Goal: Task Accomplishment & Management: Use online tool/utility

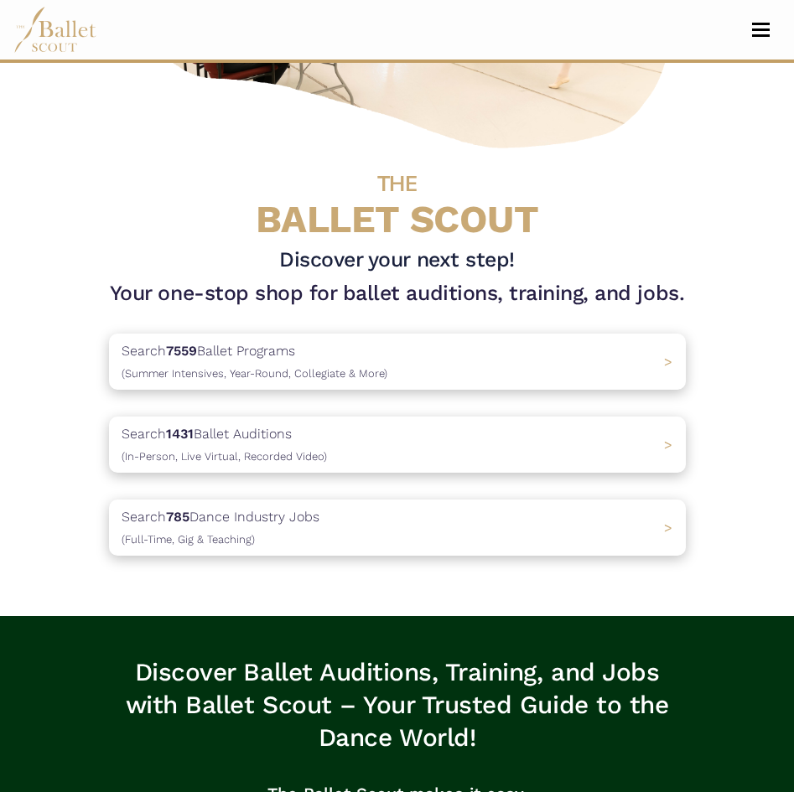
scroll to position [334, 0]
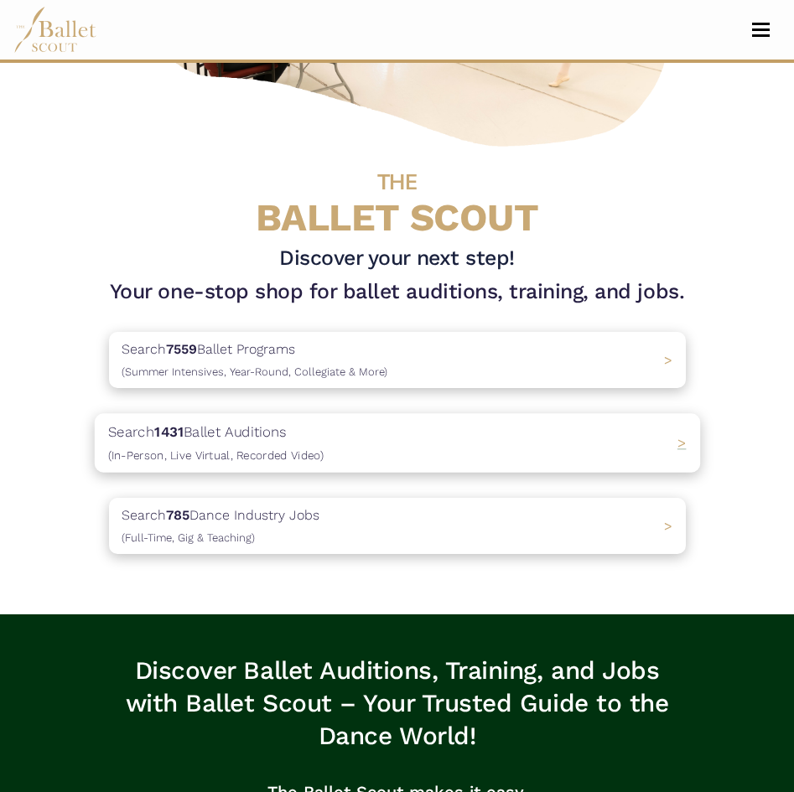
click at [293, 453] on span "(In-Person, Live Virtual, Recorded Video)" at bounding box center [214, 454] width 215 height 13
click at [232, 537] on span "(Full-Time, Gig & Teaching)" at bounding box center [177, 537] width 140 height 13
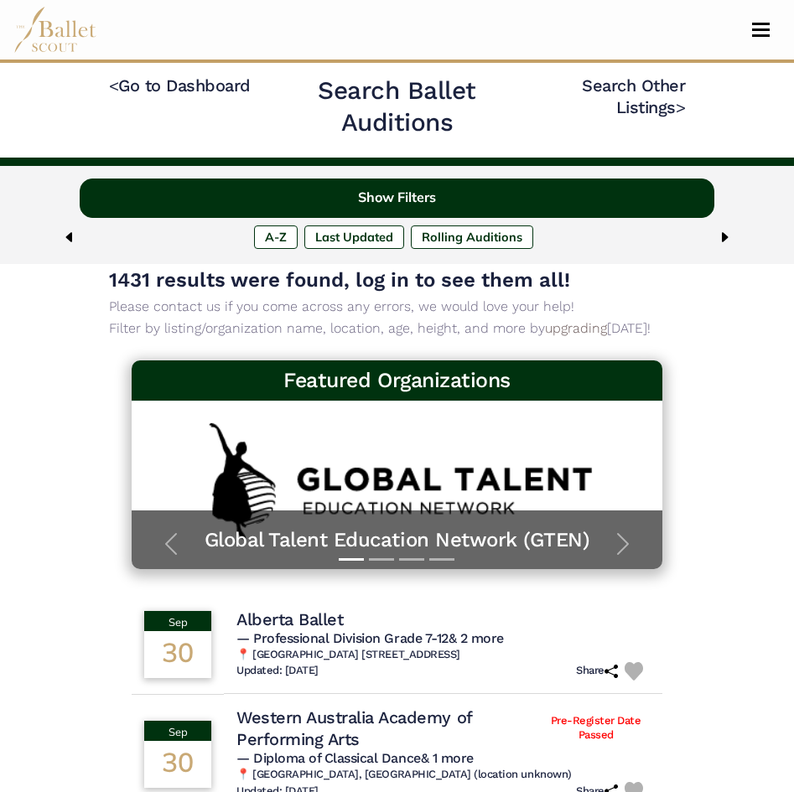
click at [133, 193] on button "Show Filters" at bounding box center [397, 198] width 635 height 39
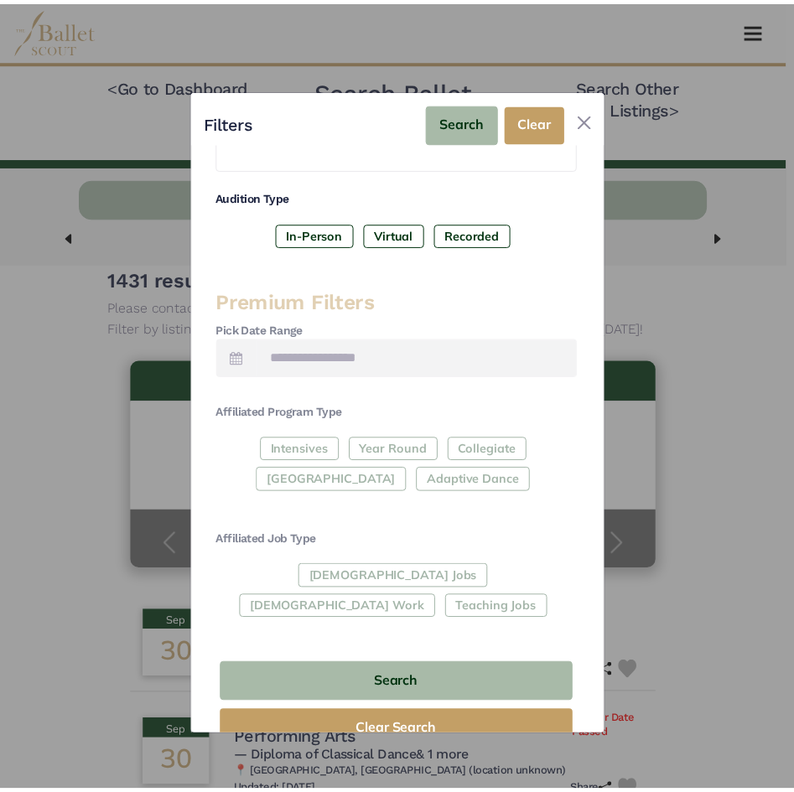
scroll to position [256, 0]
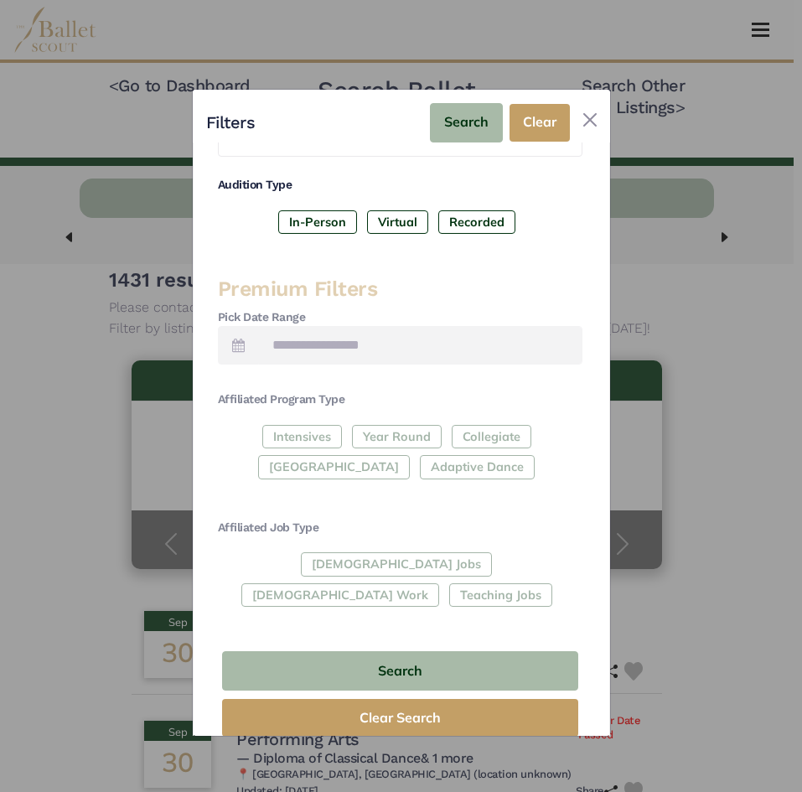
click at [255, 566] on div "Full-Time Jobs Gig Work Teaching Jobs" at bounding box center [400, 582] width 365 height 61
click at [299, 566] on div "Full-Time Jobs Gig Work Teaching Jobs" at bounding box center [400, 582] width 365 height 61
click at [583, 125] on button "Close" at bounding box center [590, 119] width 27 height 27
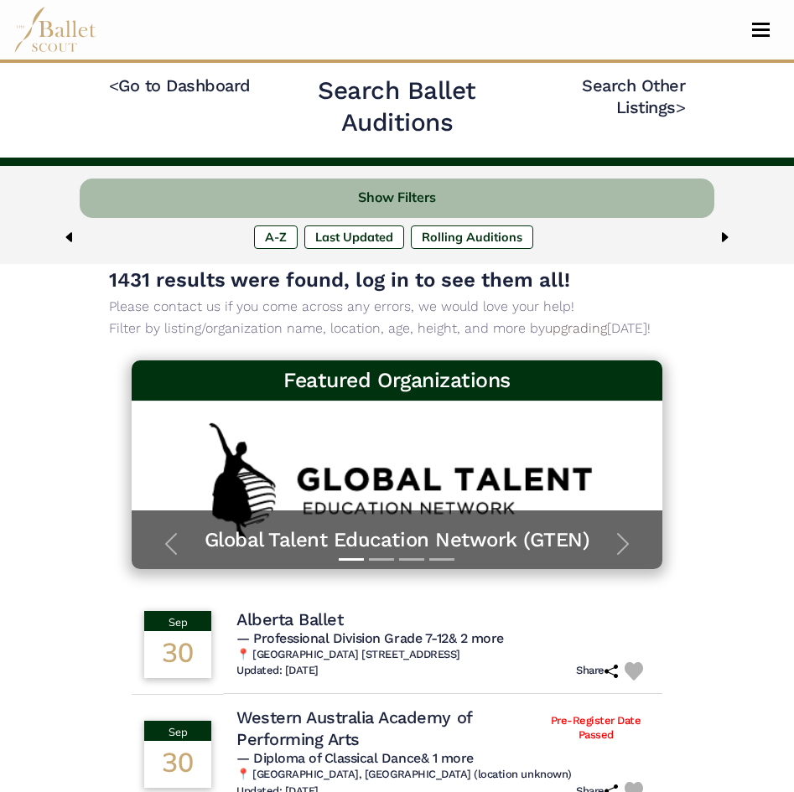
click at [70, 235] on img at bounding box center [69, 237] width 13 height 13
click at [66, 234] on img at bounding box center [69, 237] width 13 height 13
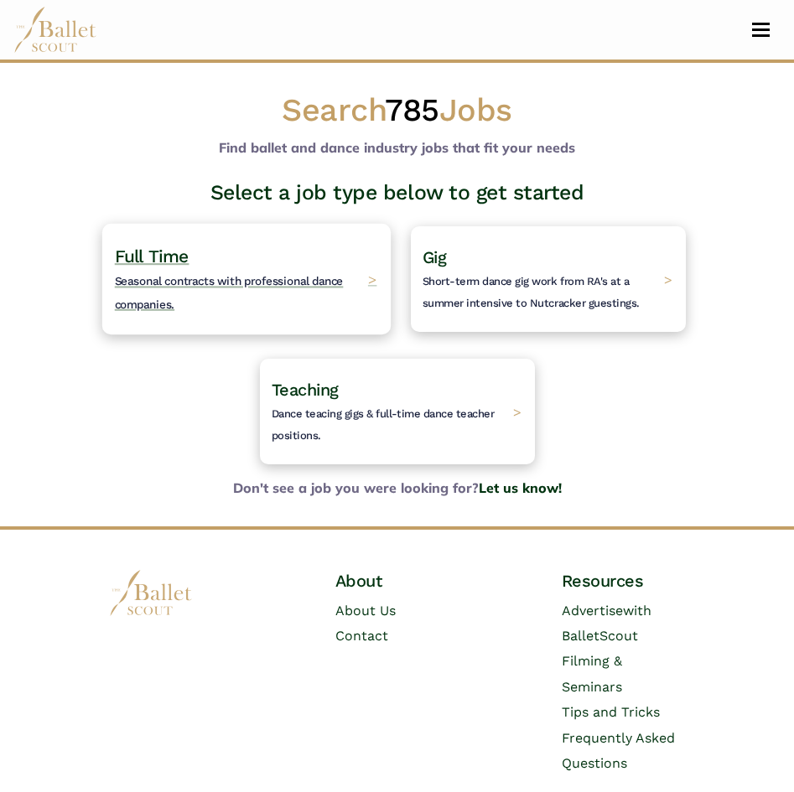
click at [242, 297] on h4 "Full Time Seasonal contracts with professional dance companies." at bounding box center [236, 279] width 245 height 69
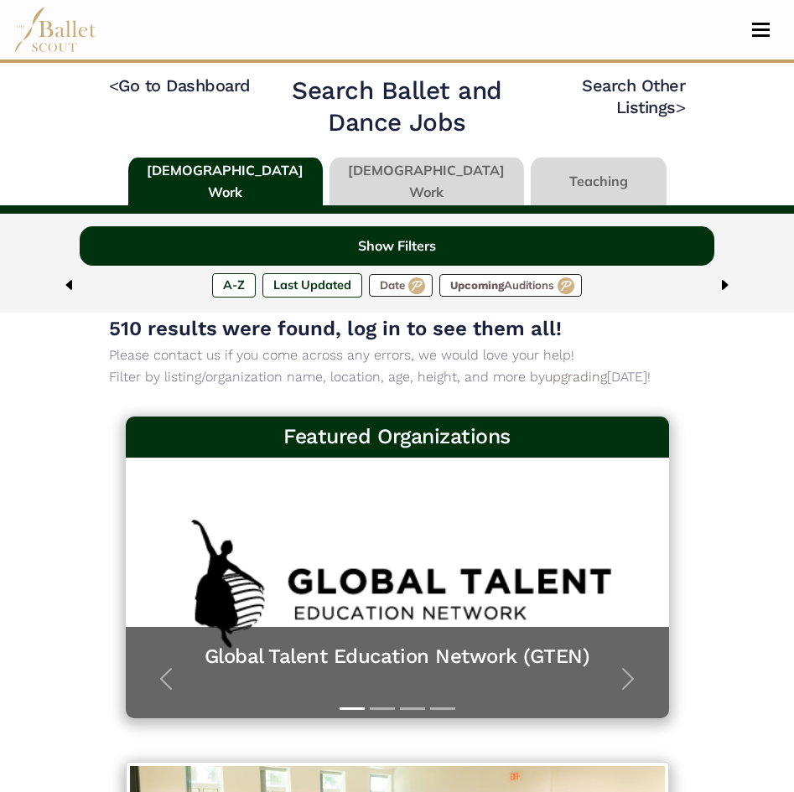
click at [381, 257] on button "Show Filters" at bounding box center [397, 245] width 635 height 39
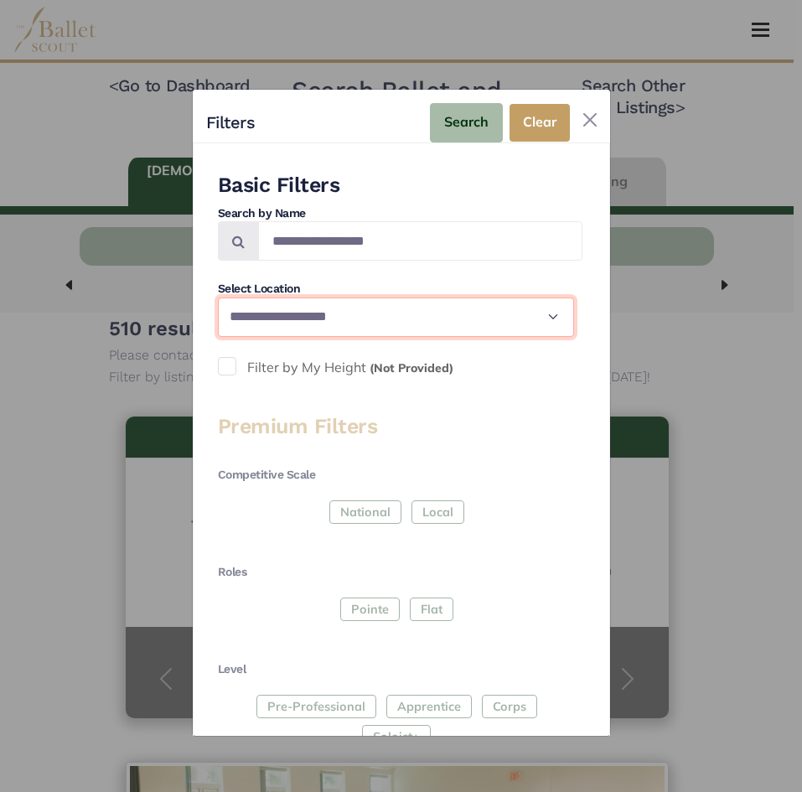
click at [303, 323] on select "**********" at bounding box center [396, 317] width 356 height 39
select select "**"
click at [218, 298] on select "**********" at bounding box center [396, 317] width 356 height 39
click at [246, 364] on label "Filter by My Height (Not Provided)" at bounding box center [400, 368] width 365 height 22
click at [417, 371] on small "(Not Provided)" at bounding box center [412, 367] width 84 height 15
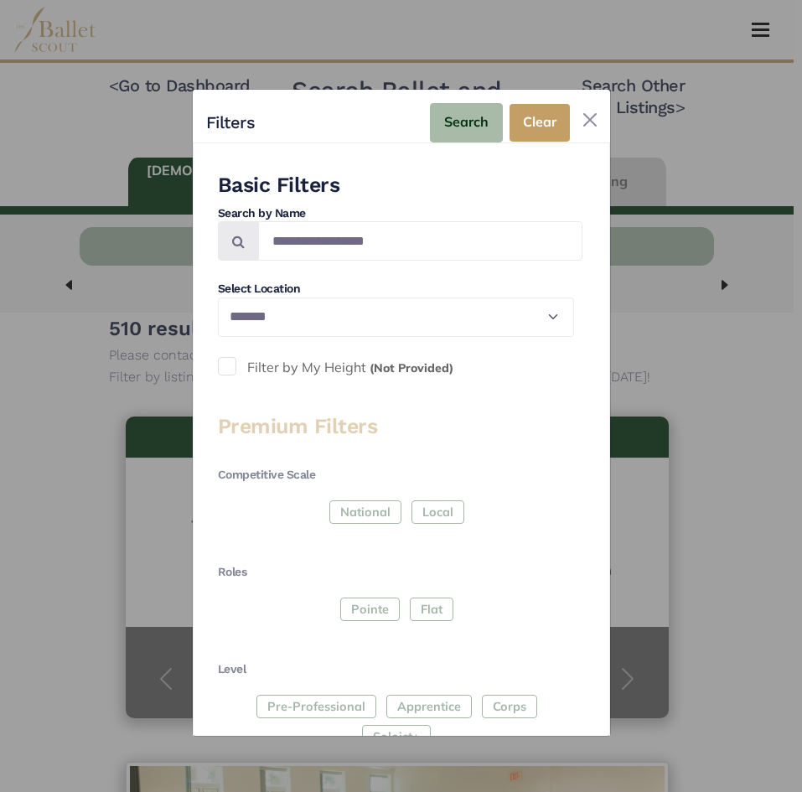
click at [417, 371] on small "(Not Provided)" at bounding box center [412, 367] width 84 height 15
click at [470, 118] on button "Search" at bounding box center [466, 122] width 73 height 39
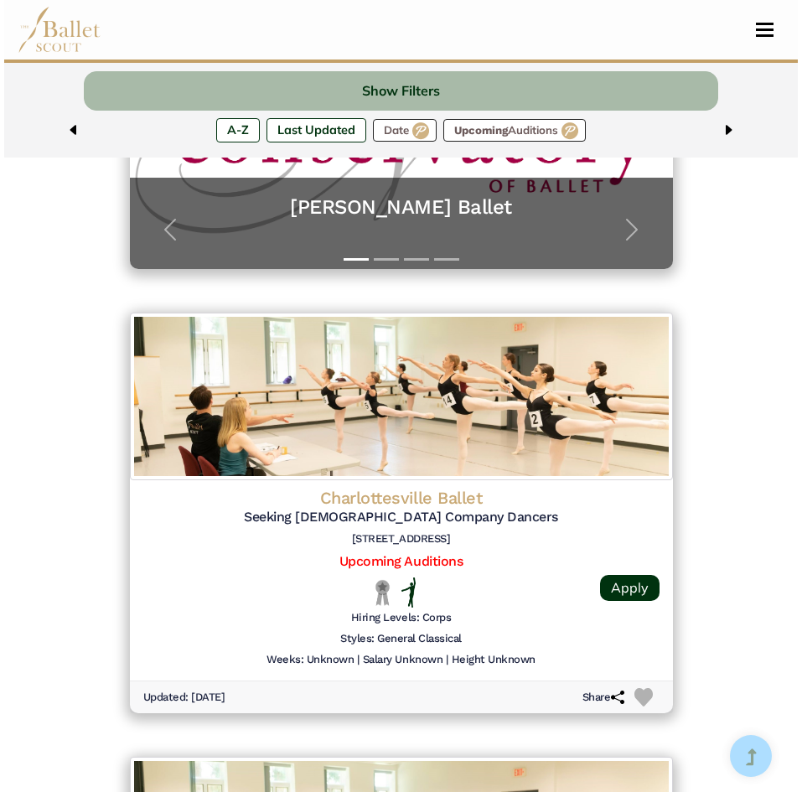
scroll to position [452, 0]
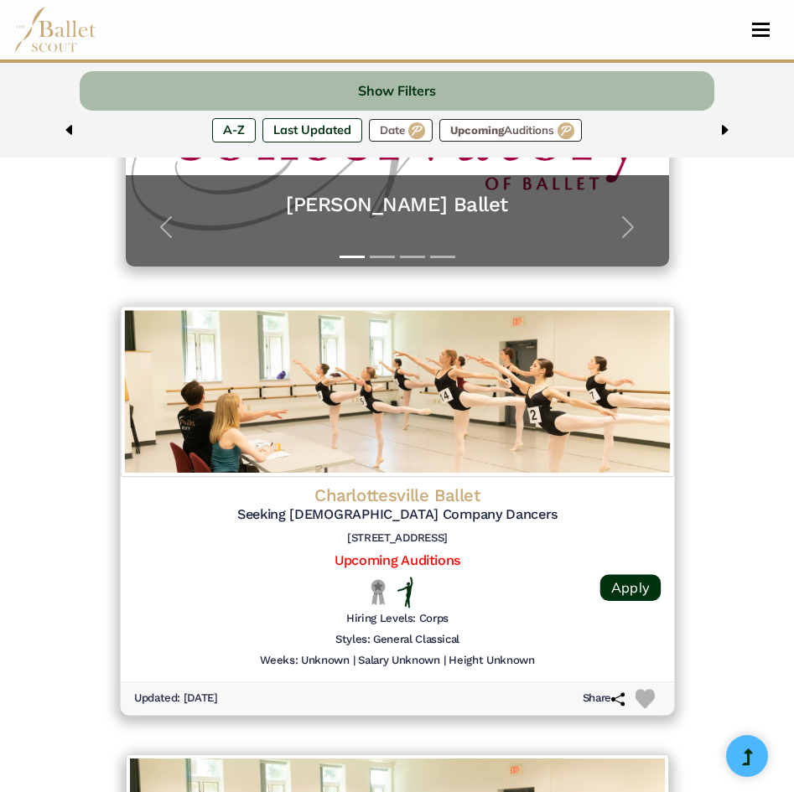
click at [485, 582] on div at bounding box center [397, 592] width 236 height 31
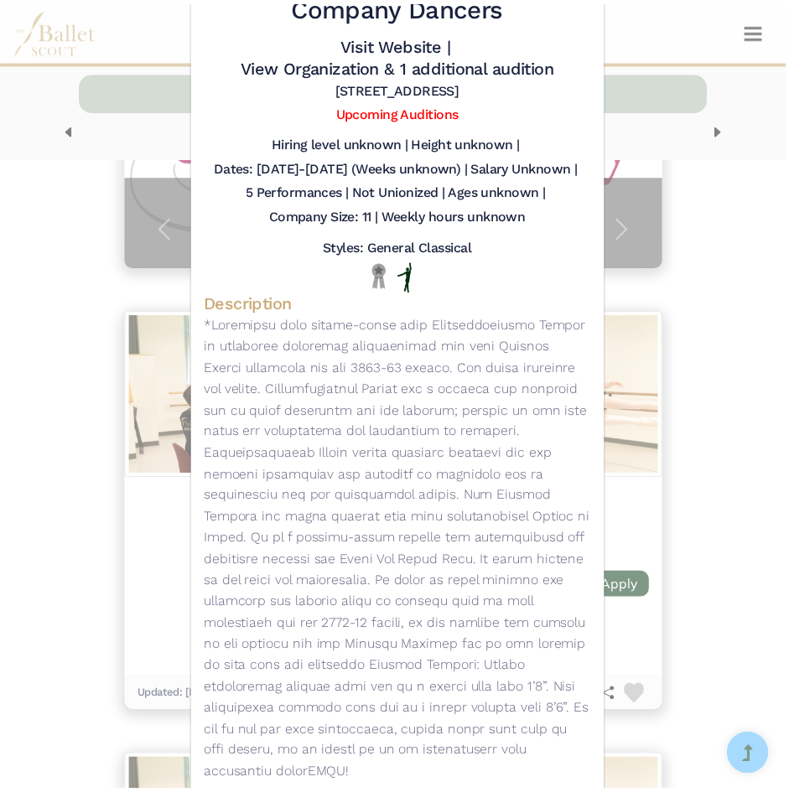
scroll to position [0, 0]
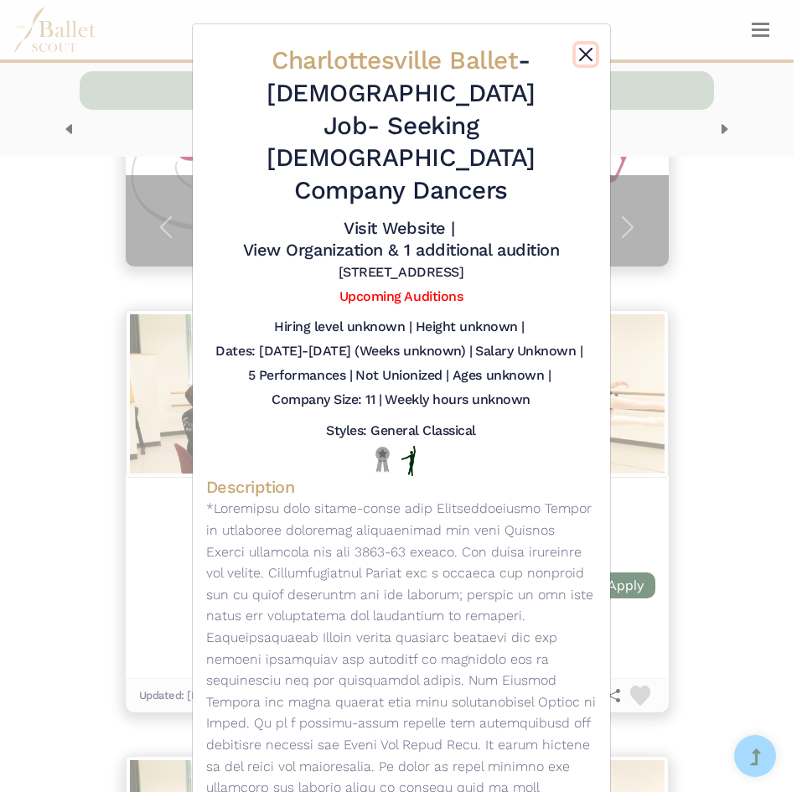
click at [576, 54] on button "Close" at bounding box center [586, 54] width 20 height 20
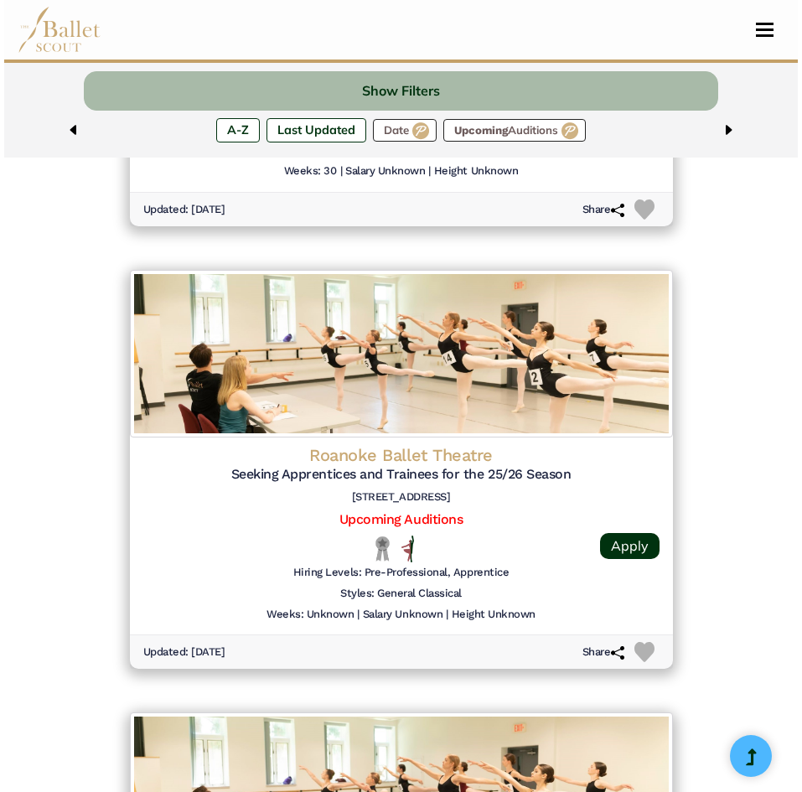
scroll to position [3157, 0]
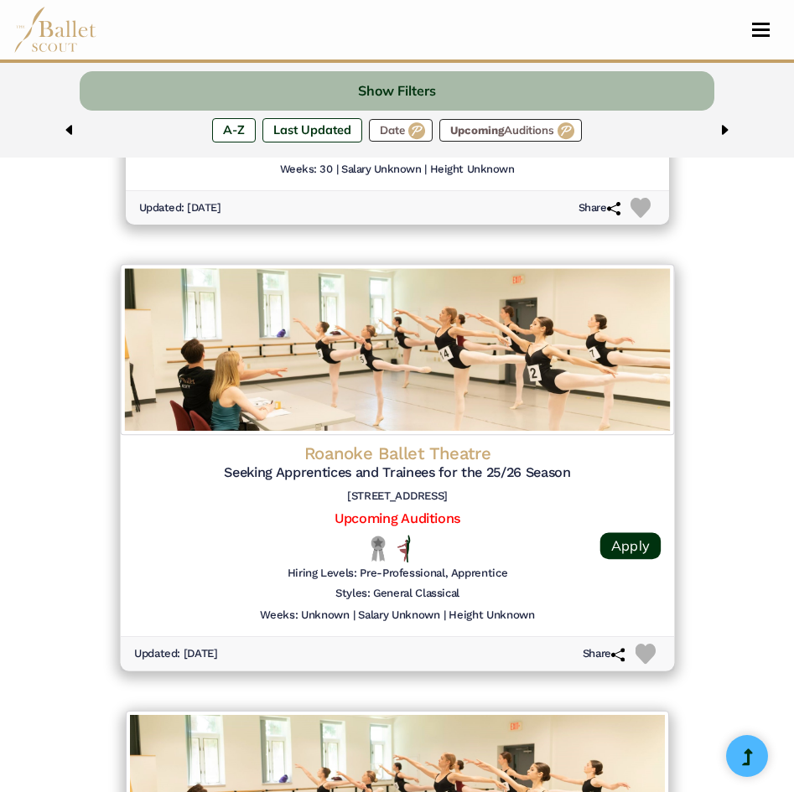
click at [469, 543] on div at bounding box center [397, 549] width 236 height 28
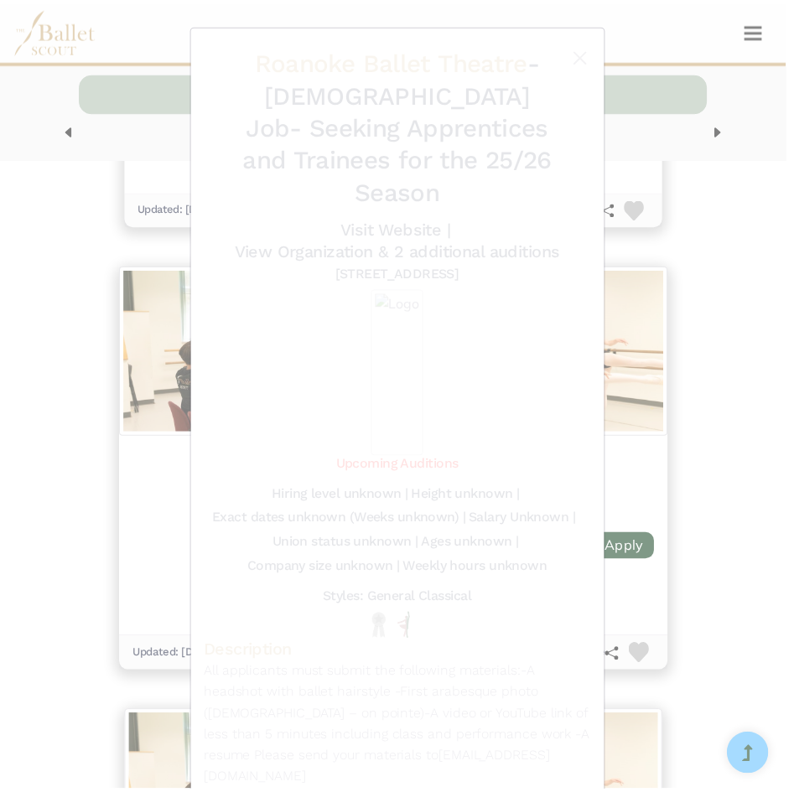
scroll to position [3164, 0]
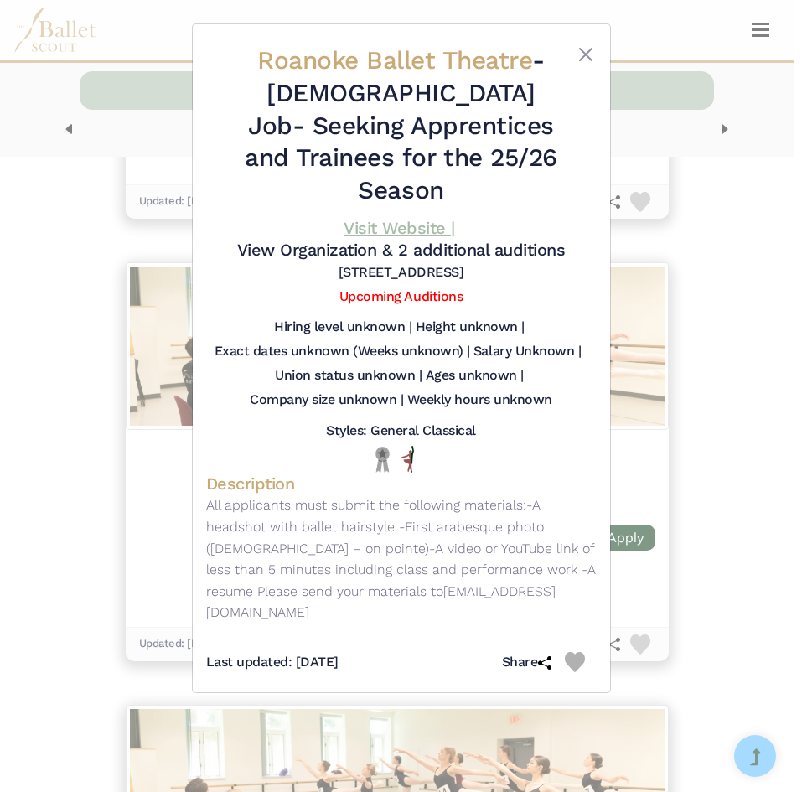
click at [397, 218] on link "Visit Website |" at bounding box center [399, 228] width 111 height 20
click at [581, 55] on button "Close" at bounding box center [586, 54] width 20 height 20
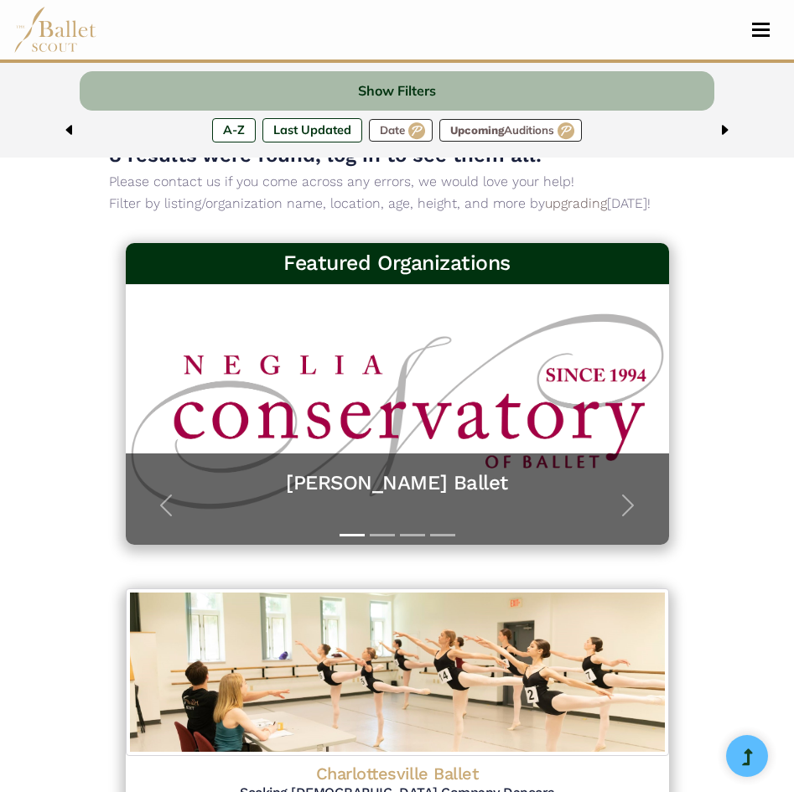
scroll to position [0, 0]
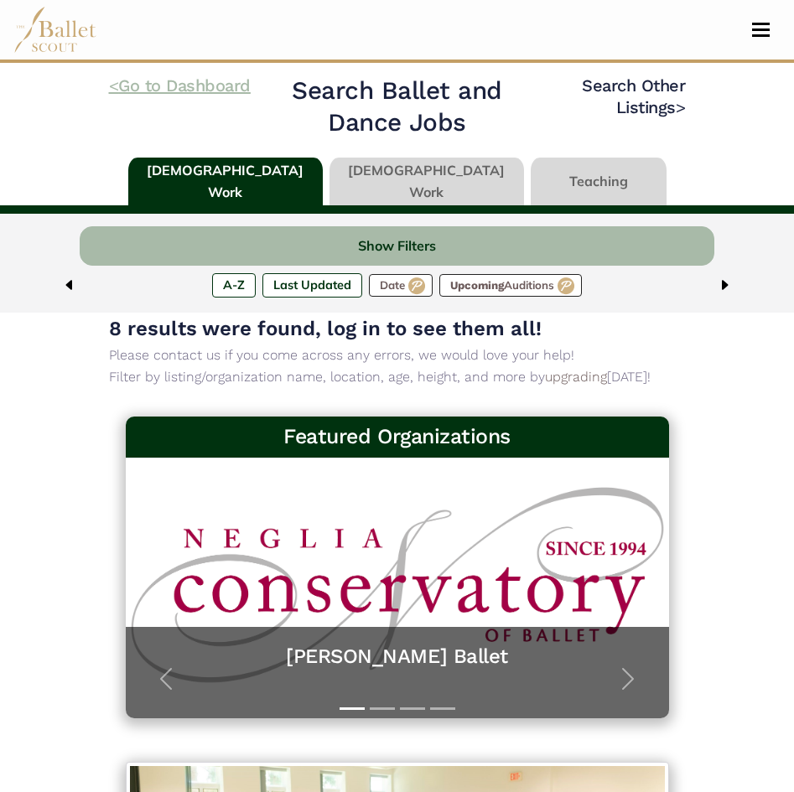
click at [171, 87] on link "< Go to Dashboard" at bounding box center [180, 85] width 142 height 20
